Goal: Transaction & Acquisition: Purchase product/service

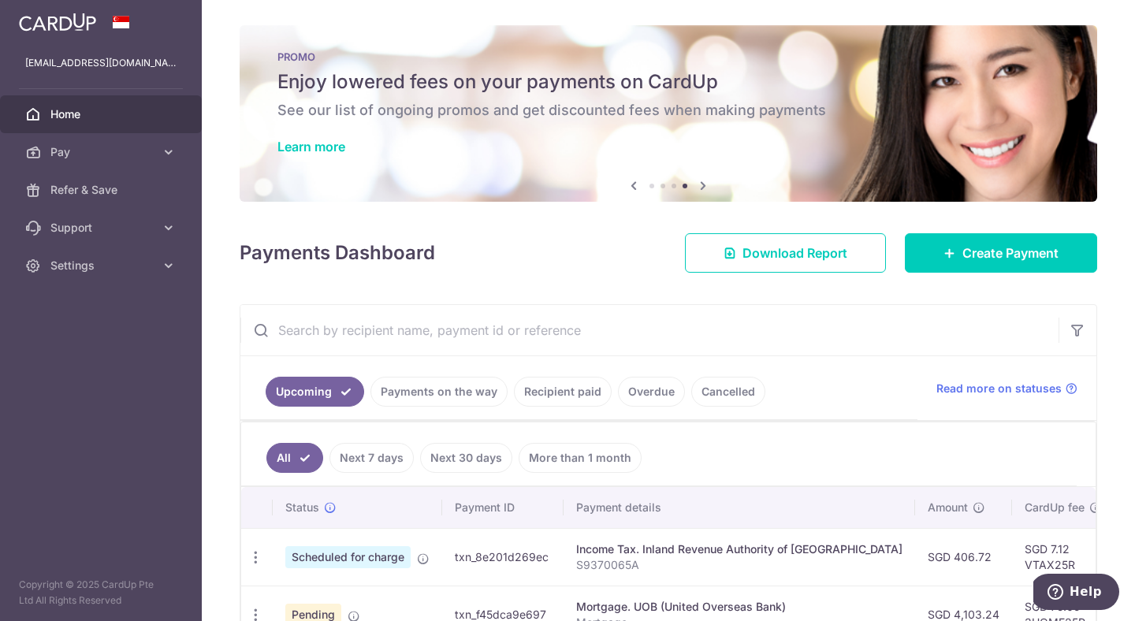
scroll to position [224, 0]
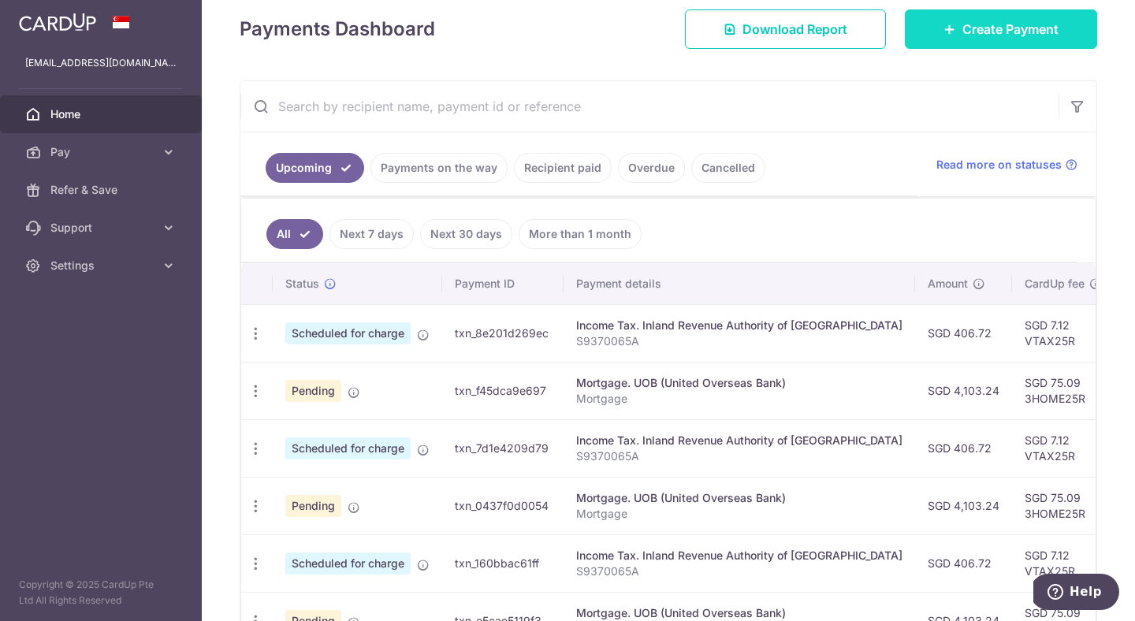
click at [987, 37] on span "Create Payment" at bounding box center [1010, 29] width 96 height 19
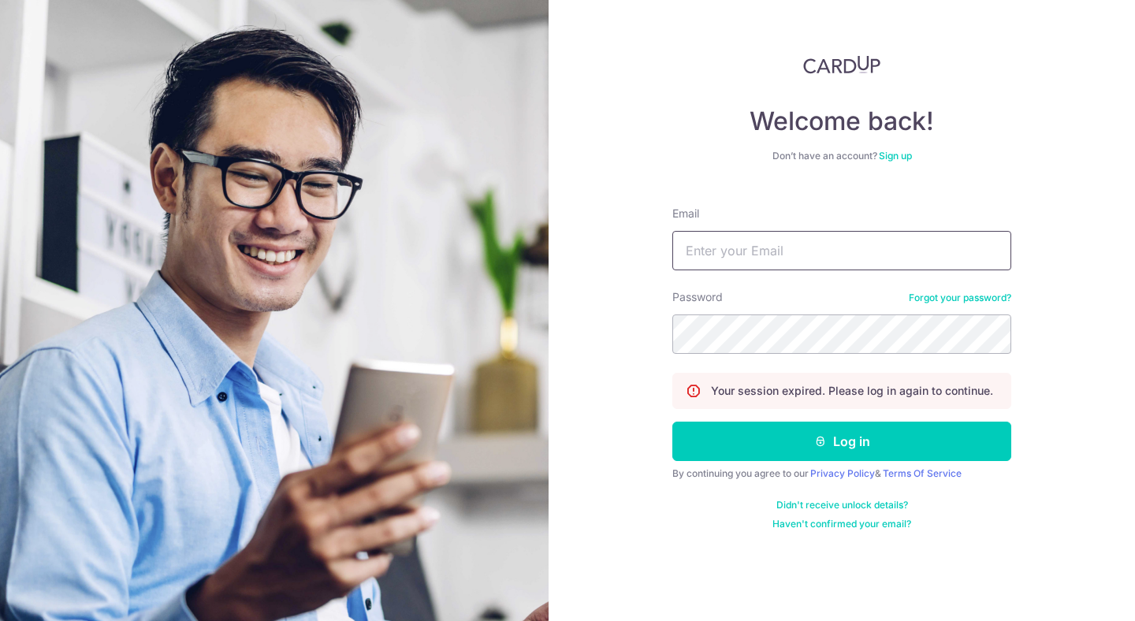
click at [767, 266] on input "Email" at bounding box center [841, 250] width 339 height 39
type input "[EMAIL_ADDRESS][DOMAIN_NAME]"
click at [672, 422] on button "Log in" at bounding box center [841, 441] width 339 height 39
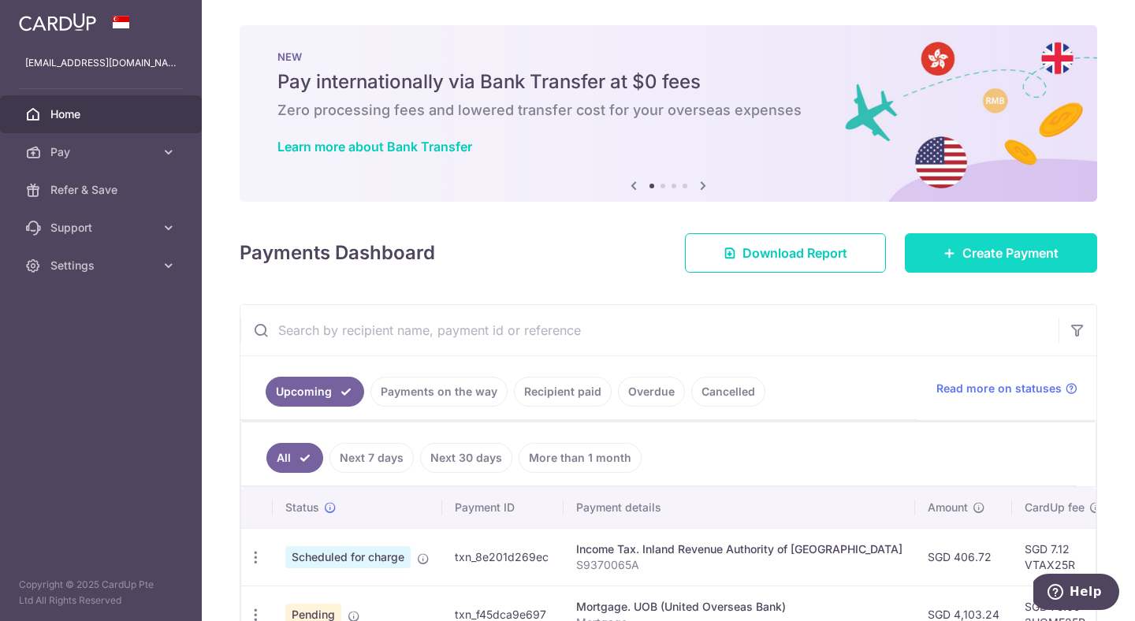
click at [991, 254] on span "Create Payment" at bounding box center [1010, 253] width 96 height 19
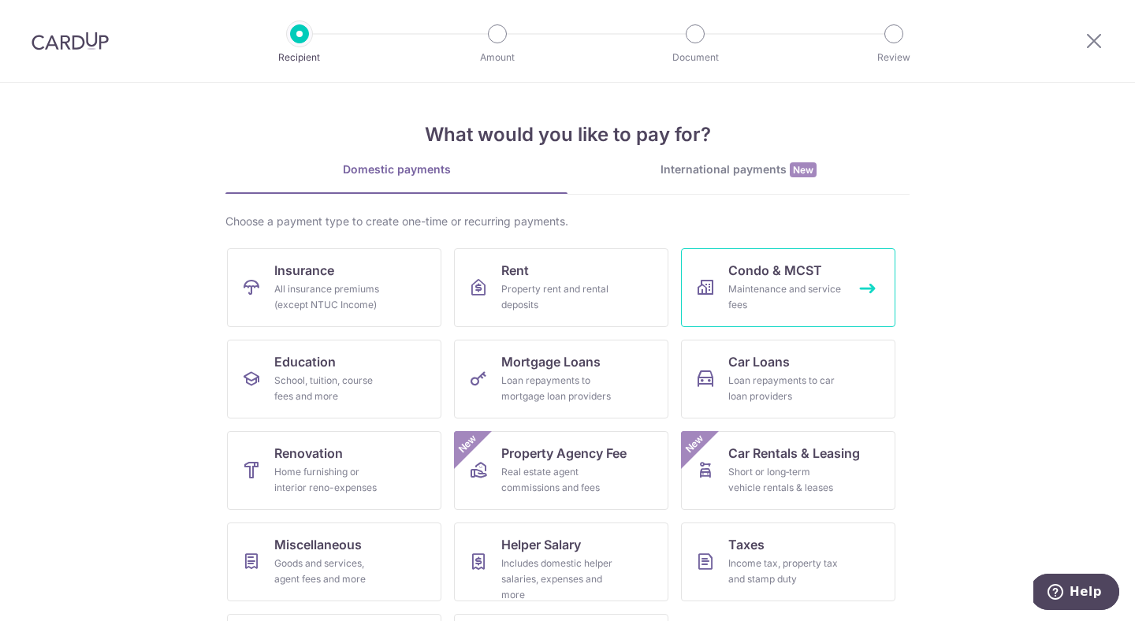
click at [811, 289] on div "Maintenance and service fees" at bounding box center [784, 297] width 113 height 32
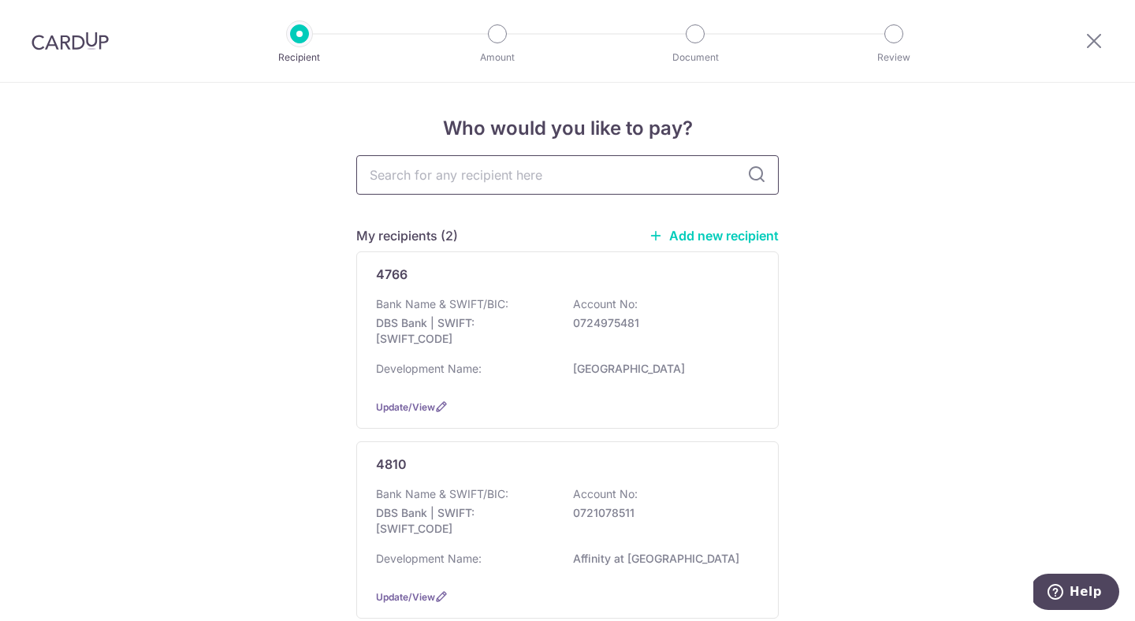
click at [616, 172] on input "text" at bounding box center [567, 174] width 422 height 39
type input "MCST"
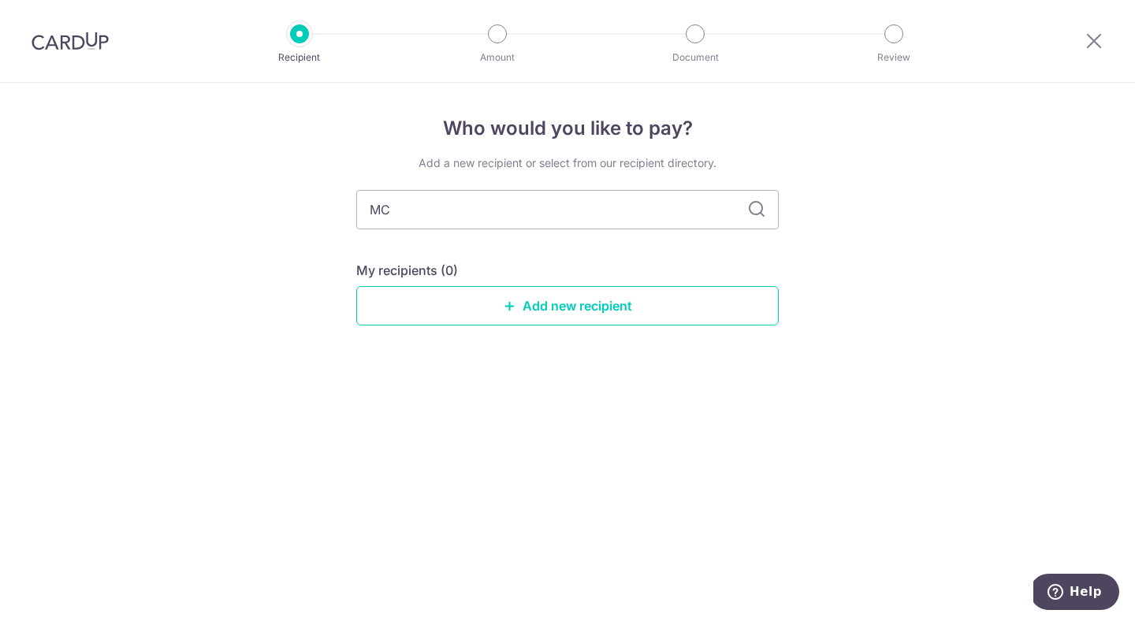
type input "M"
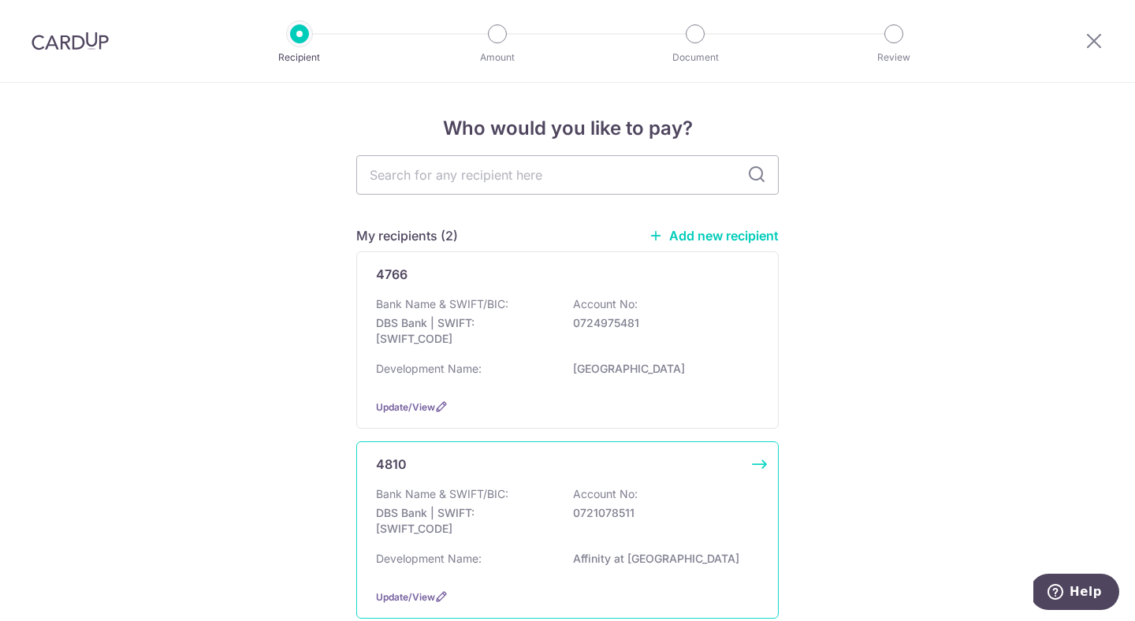
click at [459, 506] on p "DBS Bank | SWIFT: DBSSSGSGXXX" at bounding box center [464, 521] width 177 height 32
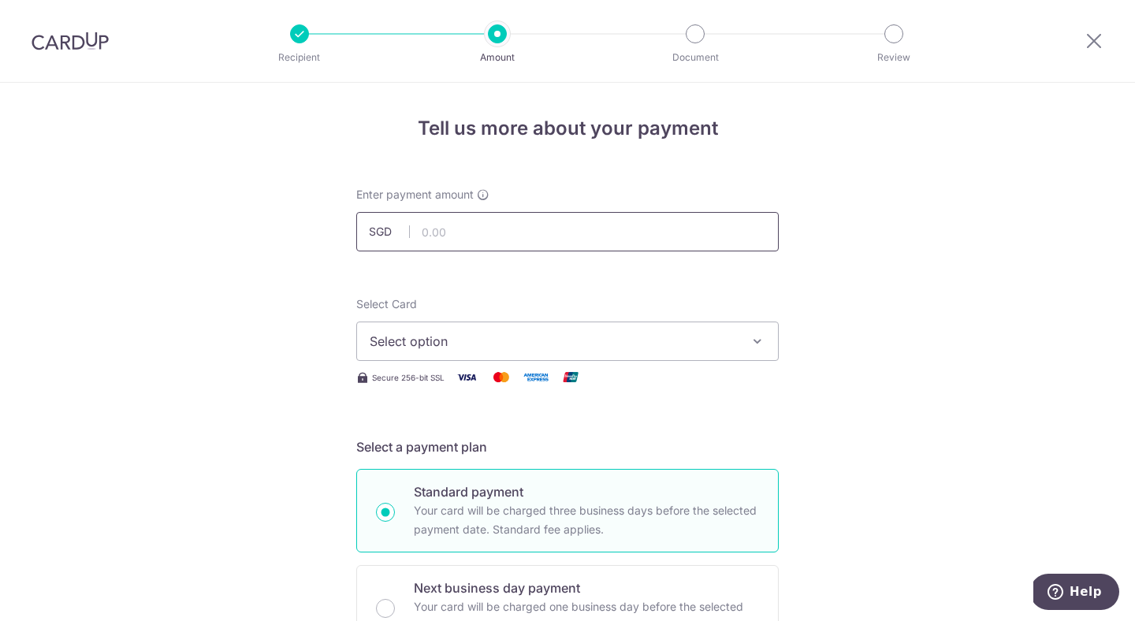
click at [557, 228] on input "text" at bounding box center [567, 231] width 422 height 39
type input "931.95"
click at [623, 355] on button "Select option" at bounding box center [567, 341] width 422 height 39
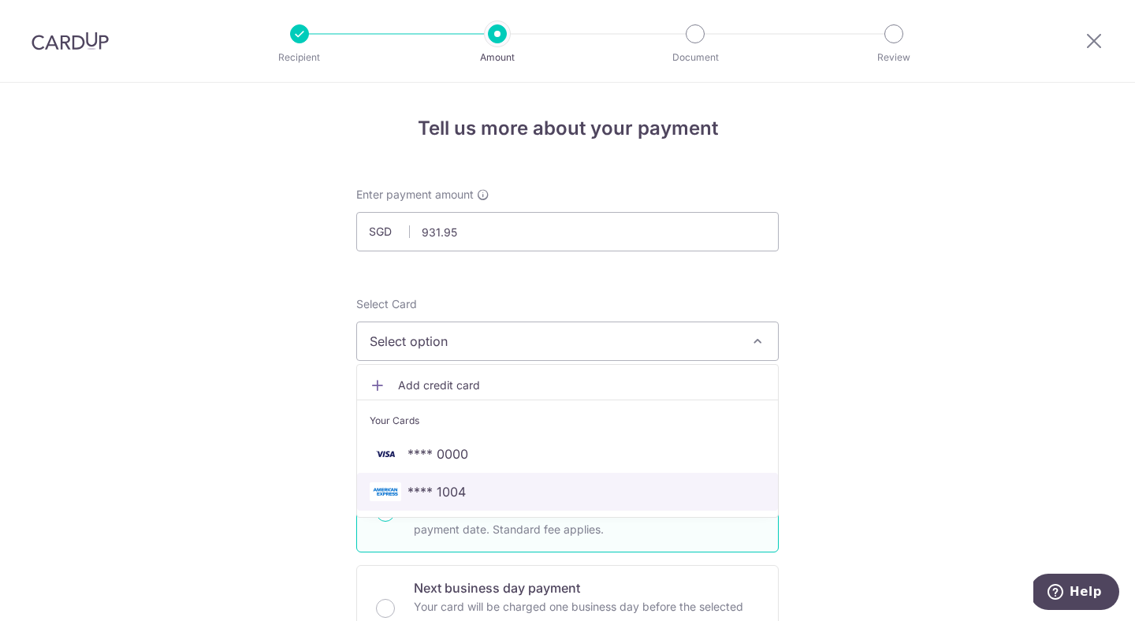
click at [545, 480] on link "**** 1004" at bounding box center [567, 492] width 421 height 38
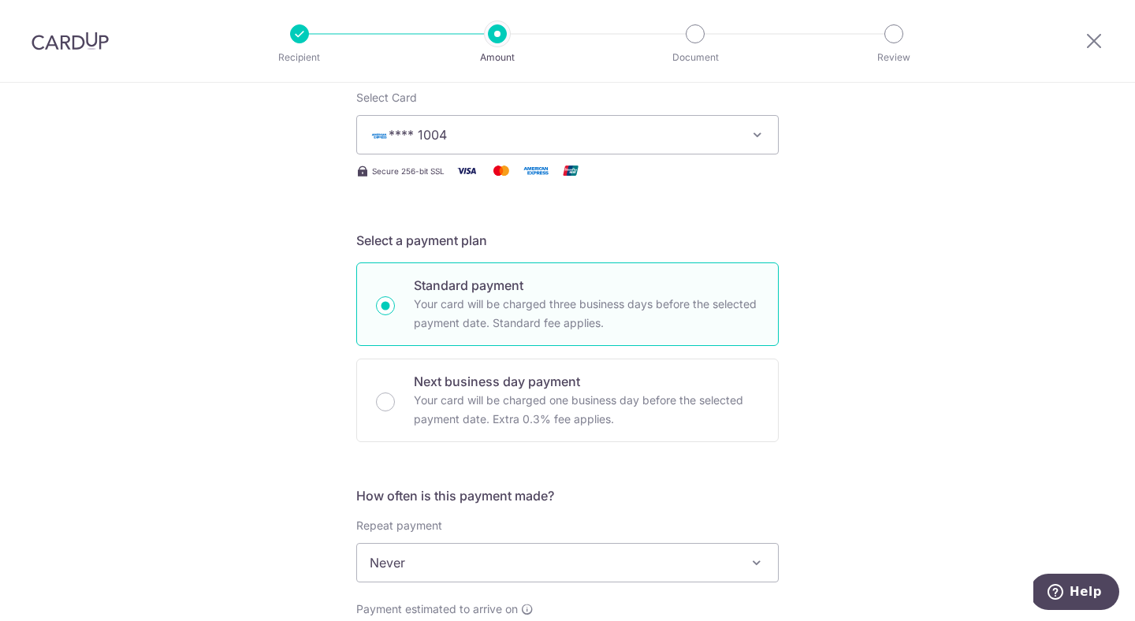
scroll to position [422, 0]
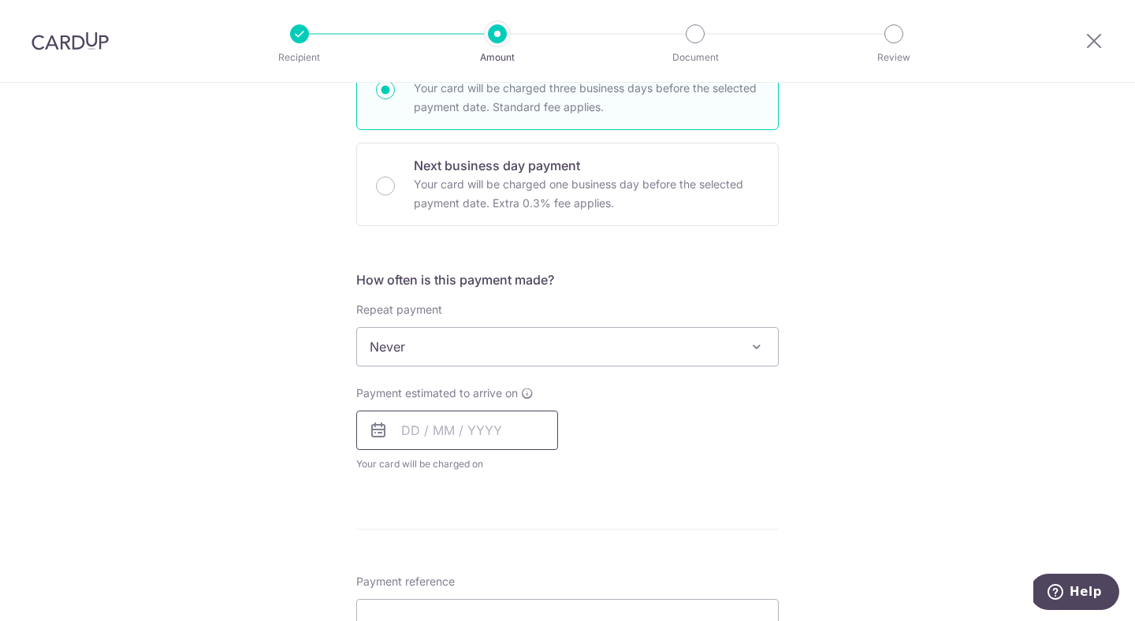
click at [435, 440] on input "text" at bounding box center [457, 430] width 202 height 39
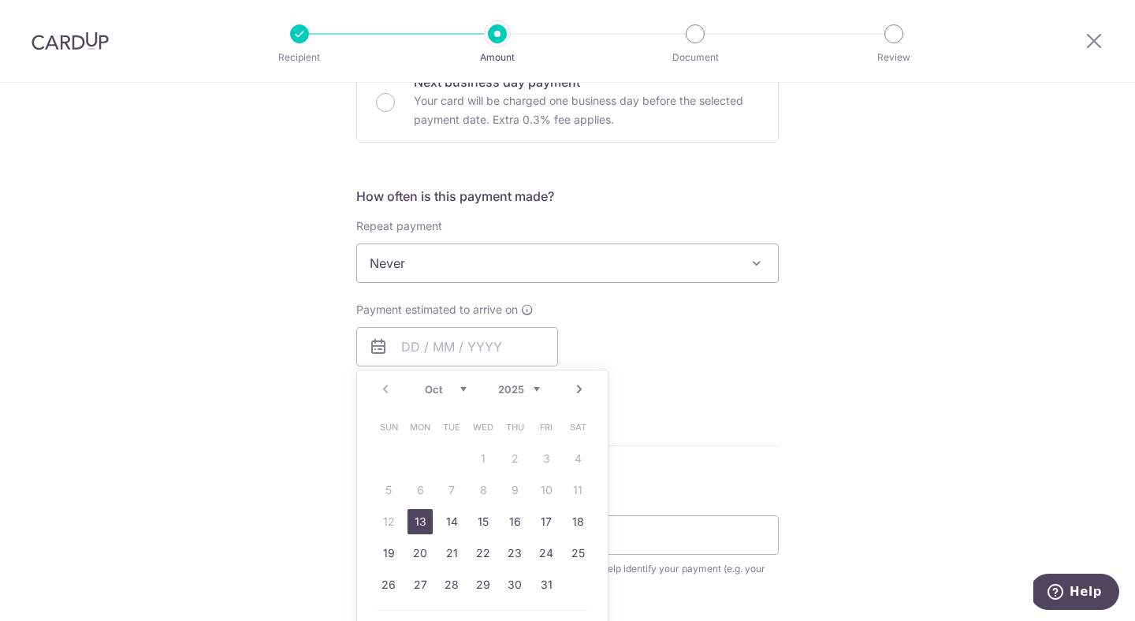
click at [422, 522] on link "13" at bounding box center [419, 521] width 25 height 25
type input "[DATE]"
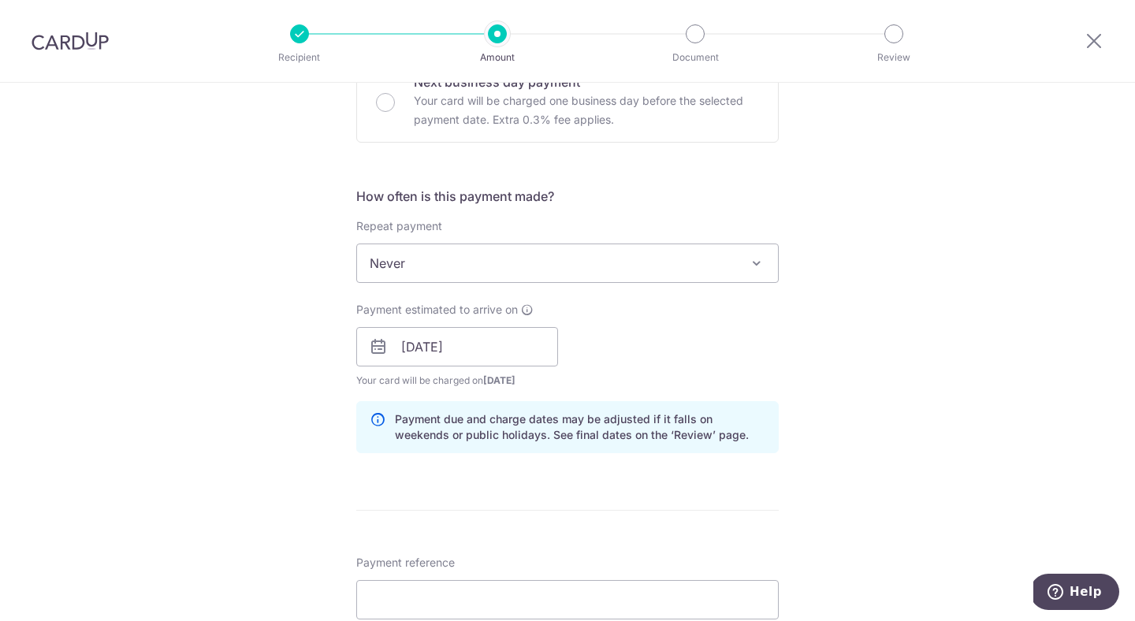
click at [679, 363] on div "Payment estimated to arrive on 13/10/2025 Prev Next Oct Nov Dec 2025 2026 2027 …" at bounding box center [567, 345] width 441 height 87
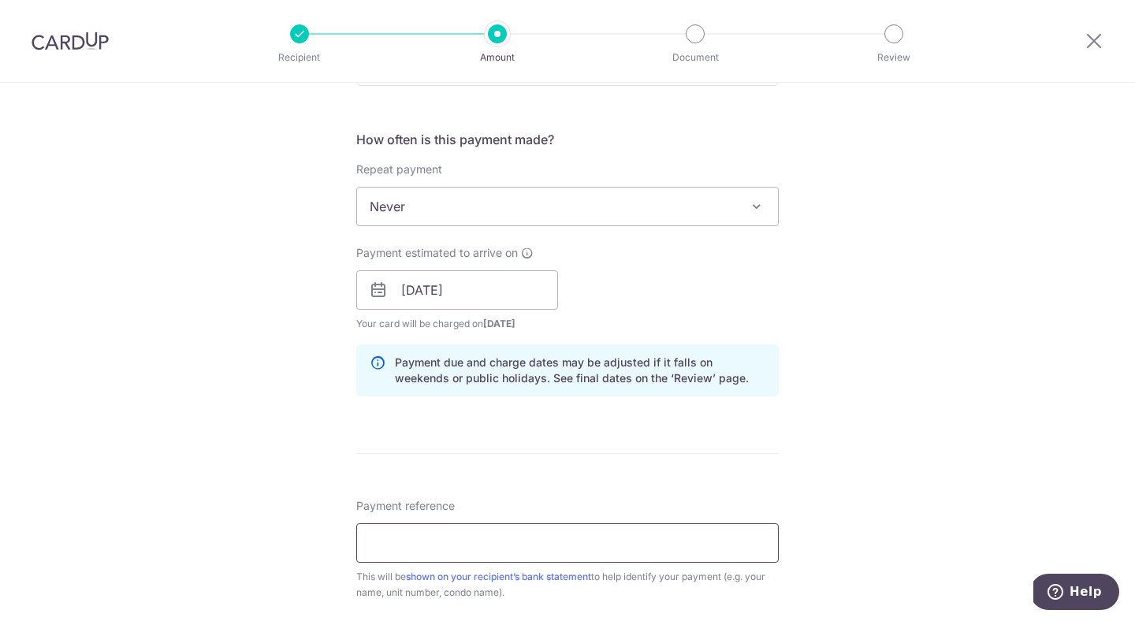
click at [444, 541] on input "Payment reference" at bounding box center [567, 542] width 422 height 39
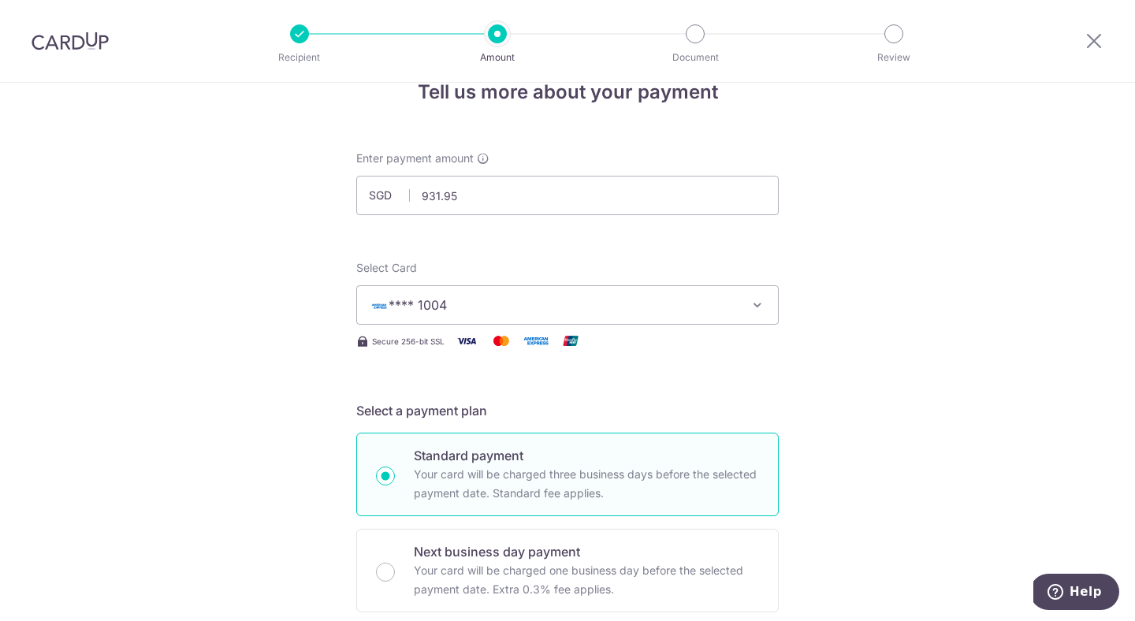
scroll to position [36, 0]
type input "affinity mcst q4"
click at [484, 341] on div at bounding box center [519, 341] width 136 height 20
click at [479, 325] on div "Select Card **** 1004 Add credit card Your Cards **** 0000 **** 1004 Secure 256…" at bounding box center [567, 305] width 422 height 91
click at [463, 306] on span "**** 1004" at bounding box center [553, 305] width 367 height 19
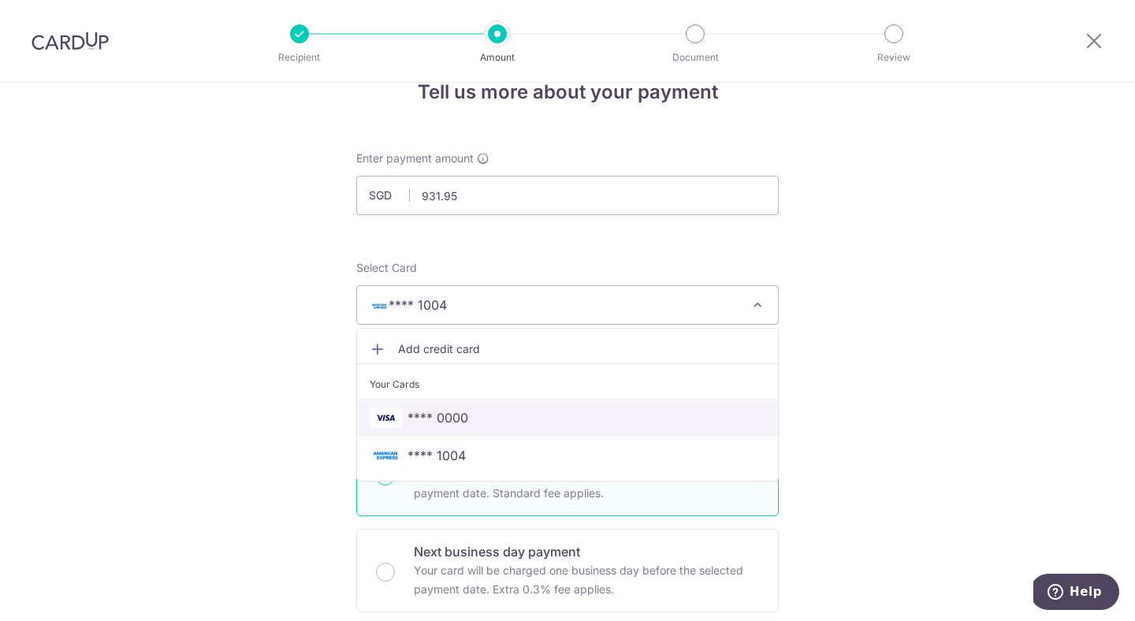
click at [458, 421] on span "**** 0000" at bounding box center [437, 417] width 61 height 19
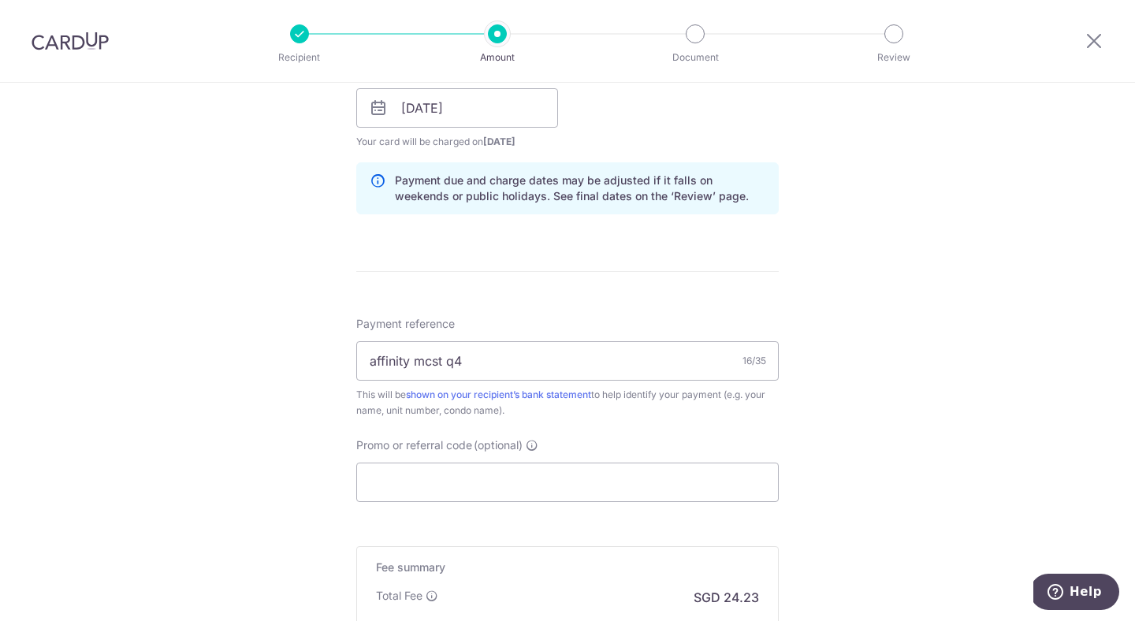
scroll to position [753, 0]
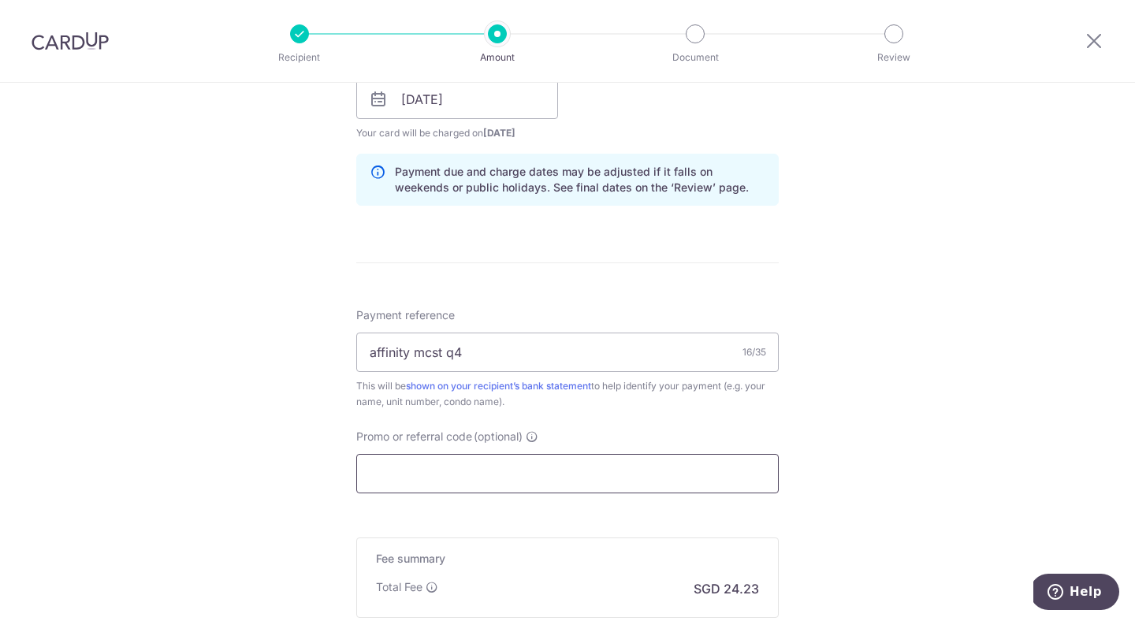
click at [632, 474] on input "Promo or referral code (optional)" at bounding box center [567, 473] width 422 height 39
paste input "OFF225"
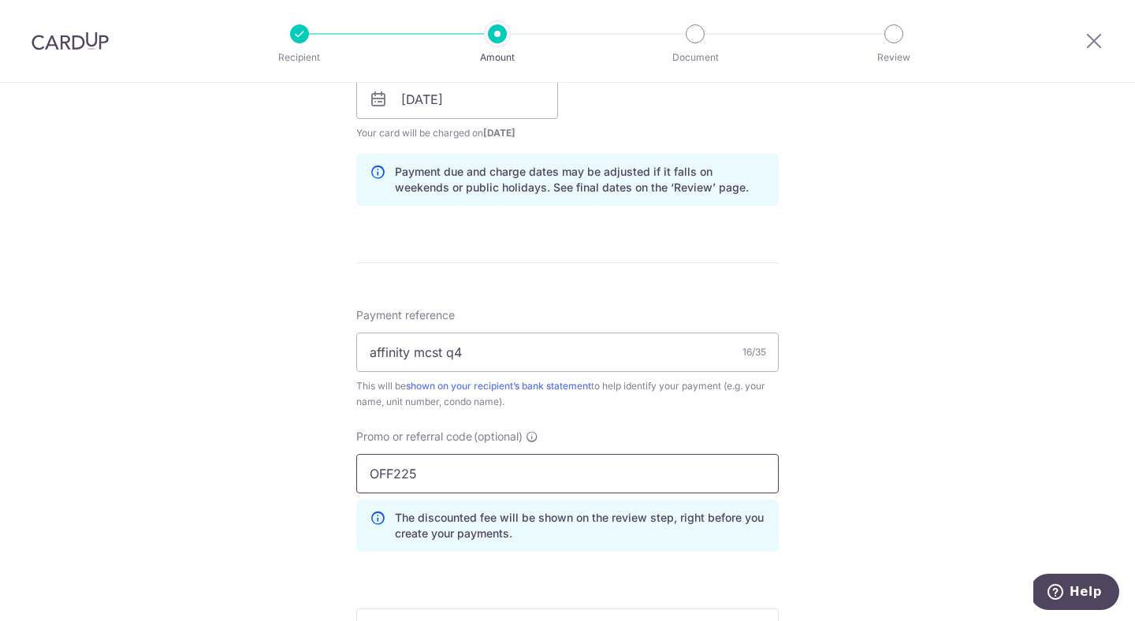
type input "OFF225"
click at [801, 454] on div "Tell us more about your payment Enter payment amount SGD 931.95 931.95 Select C…" at bounding box center [567, 109] width 1135 height 1561
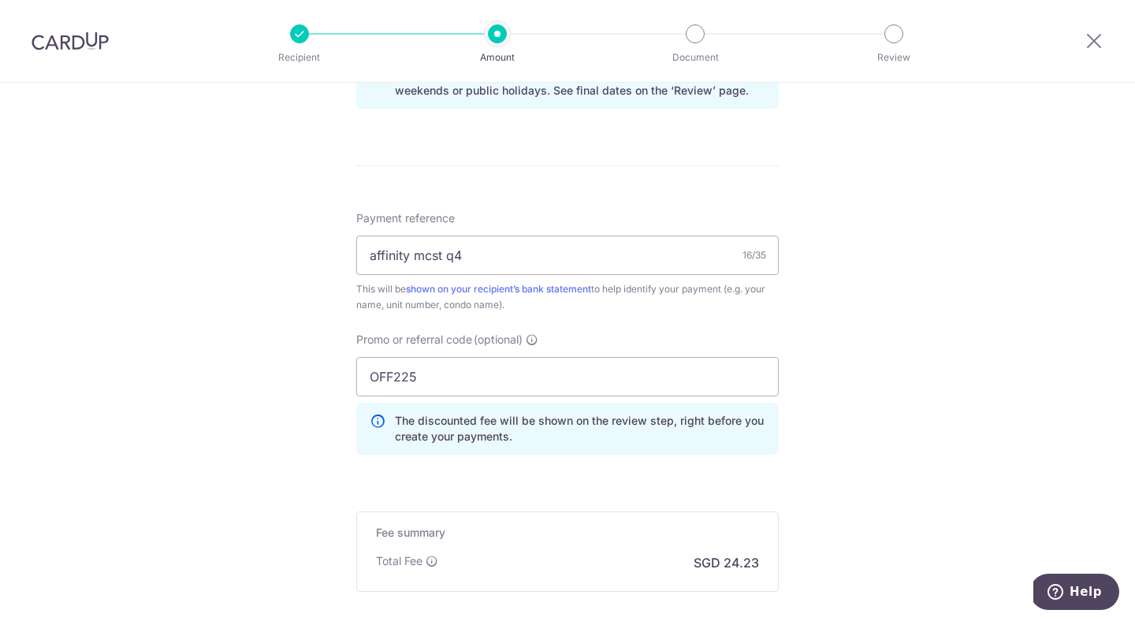
scroll to position [1023, 0]
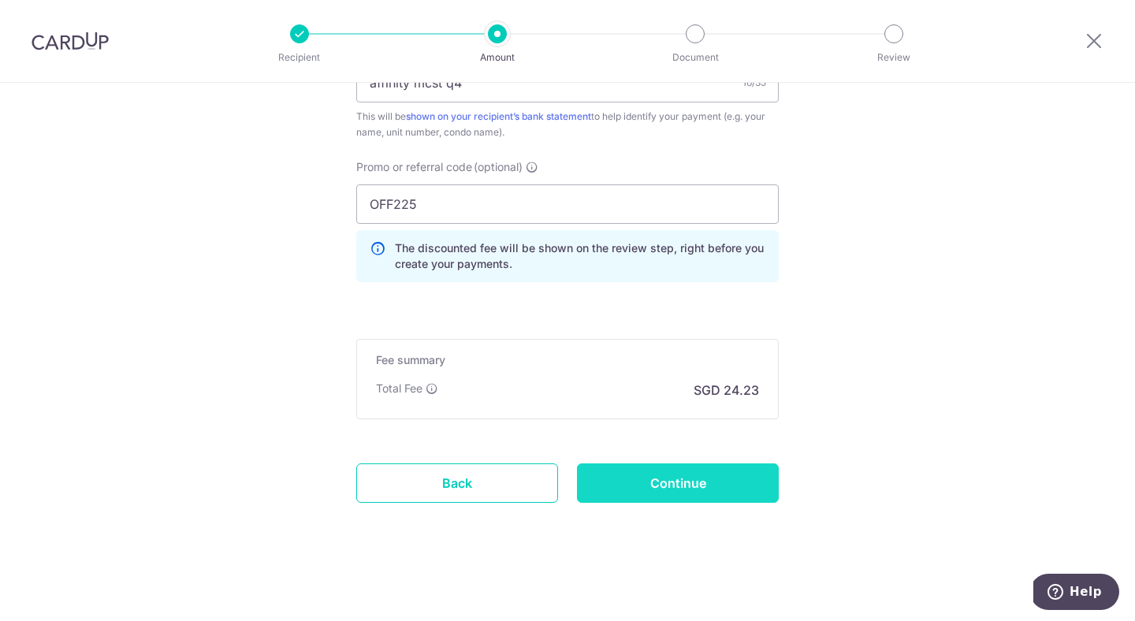
click at [691, 482] on input "Continue" at bounding box center [678, 482] width 202 height 39
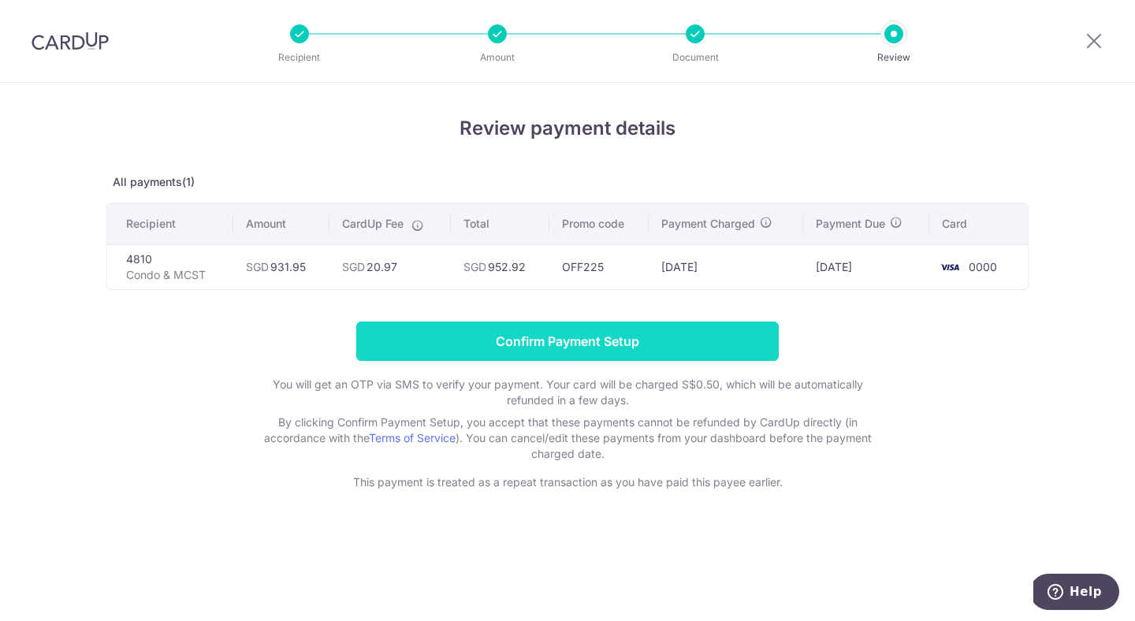
click at [612, 340] on input "Confirm Payment Setup" at bounding box center [567, 341] width 422 height 39
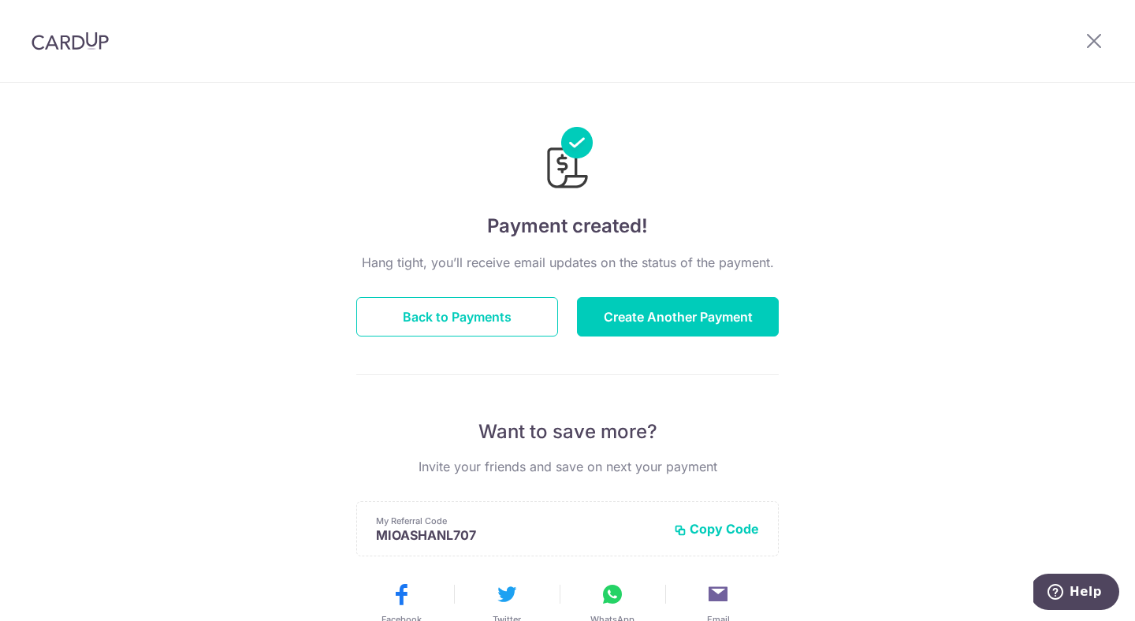
click at [641, 205] on div "Payment created! Hang tight, you’ll receive email updates on the status of the …" at bounding box center [567, 476] width 422 height 749
